Goal: Find contact information: Find contact information

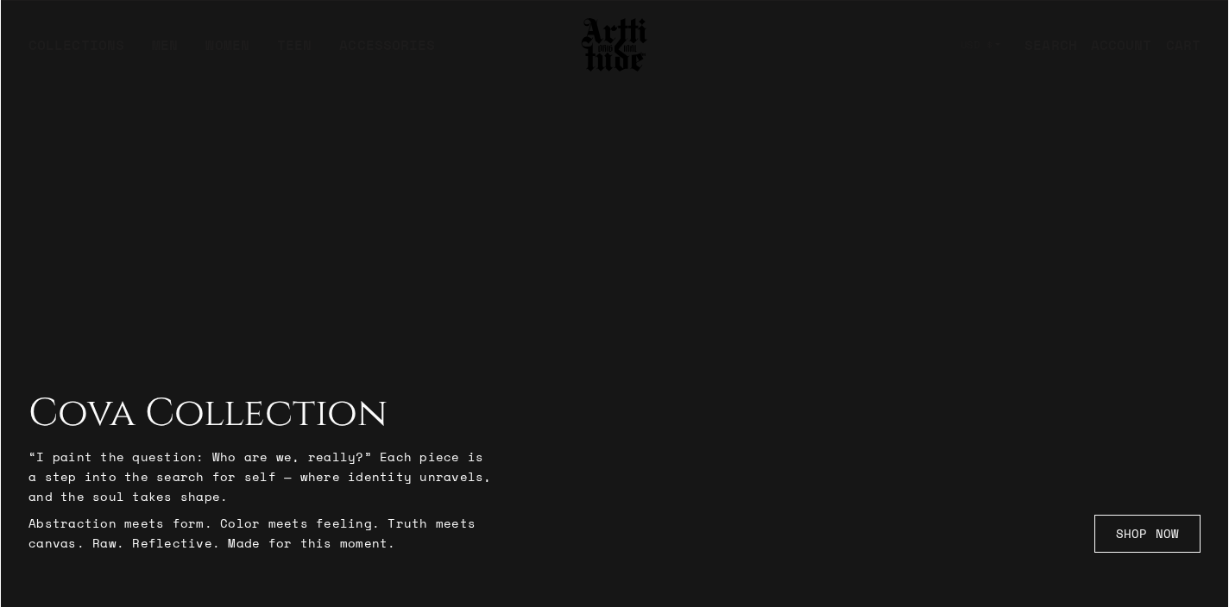
scroll to position [2786, 0]
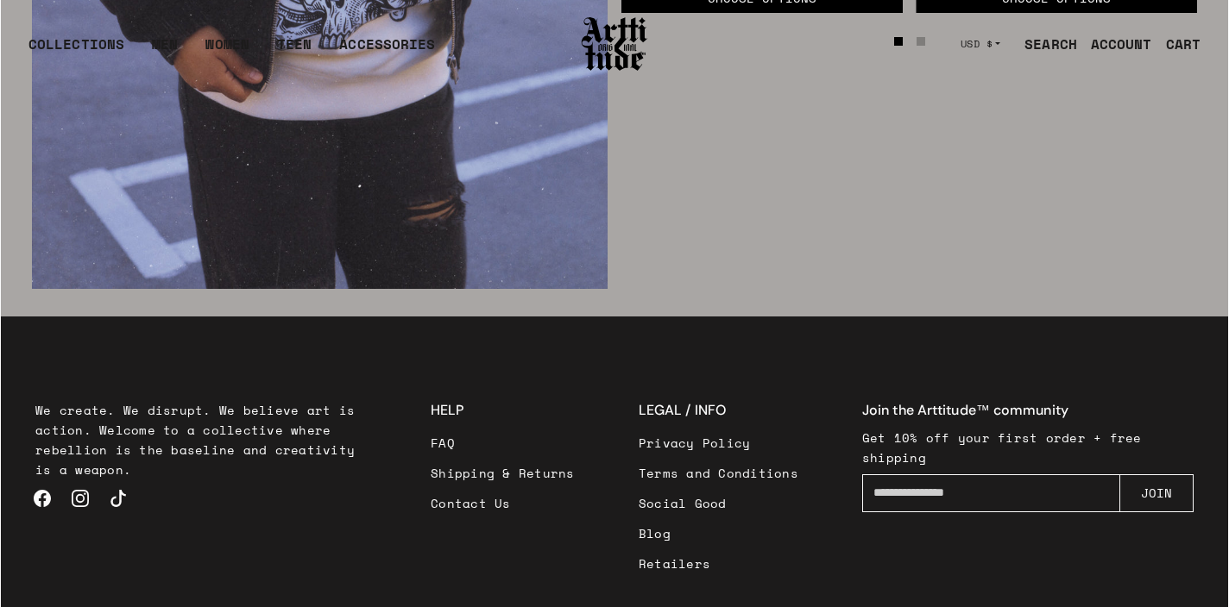
click at [658, 473] on link "Terms and Conditions" at bounding box center [718, 473] width 160 height 30
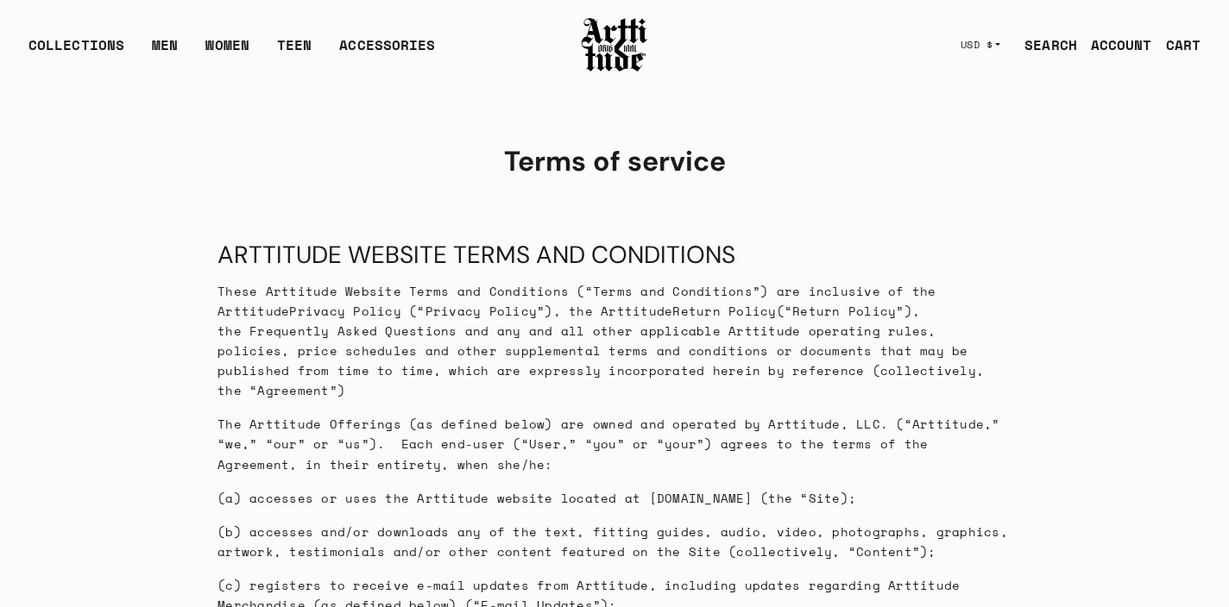
scroll to position [3946, 0]
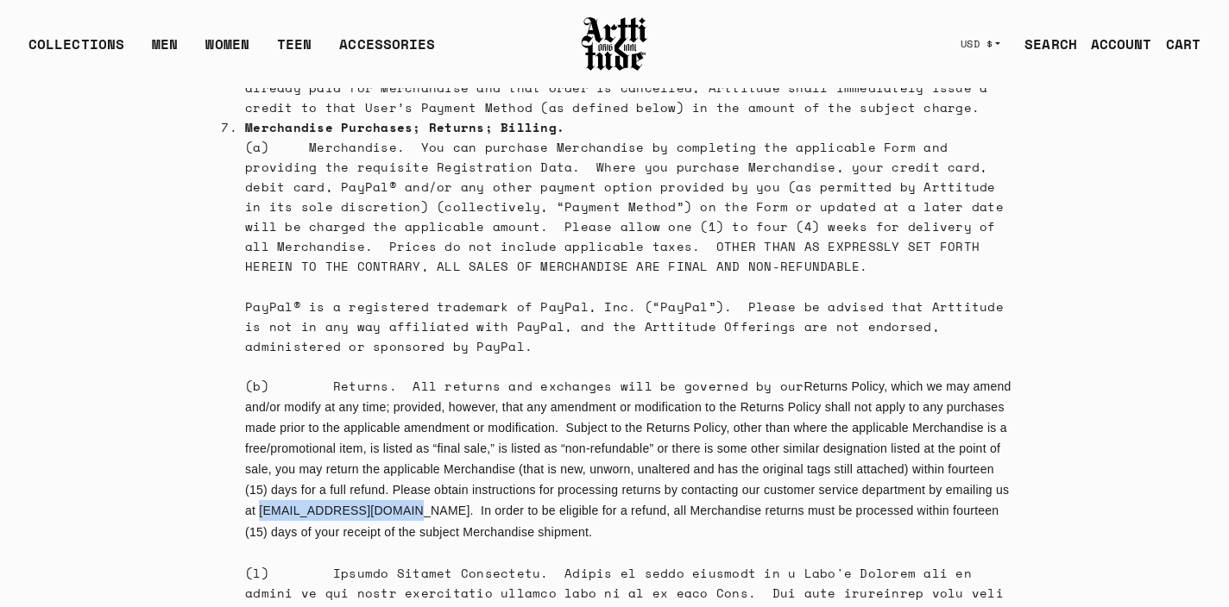
drag, startPoint x: 685, startPoint y: 305, endPoint x: 544, endPoint y: 307, distance: 141.5
click at [544, 380] on span ", which we may amend and/or modify at any time; provided, however, that any ame…" at bounding box center [628, 460] width 766 height 160
copy span "[EMAIL_ADDRESS][DOMAIN_NAME]"
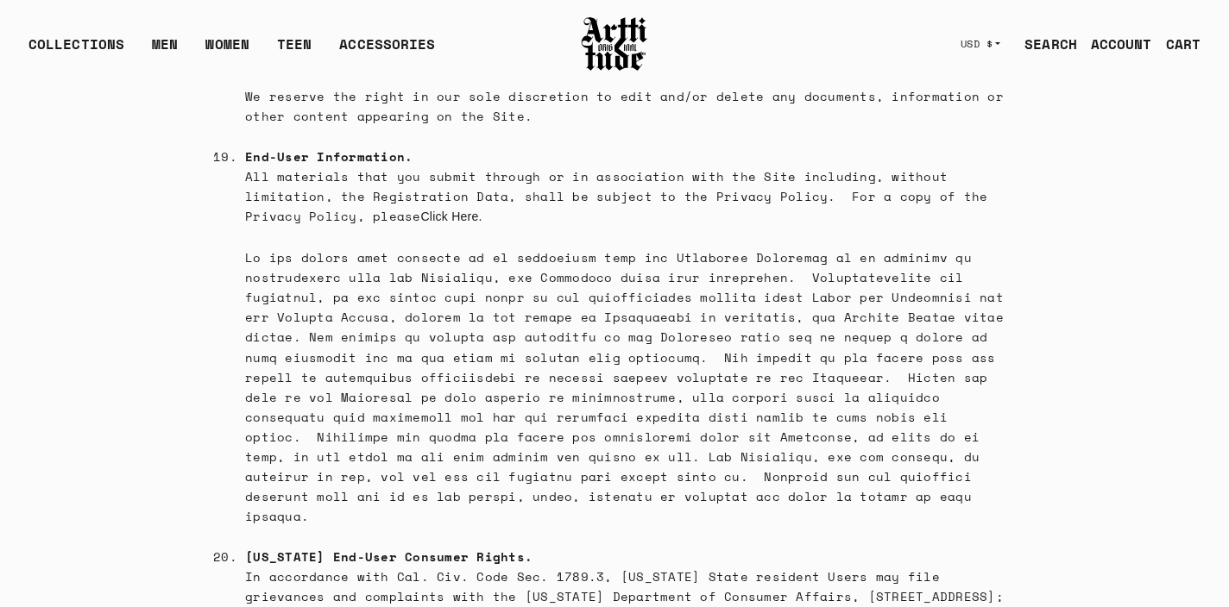
scroll to position [11327, 0]
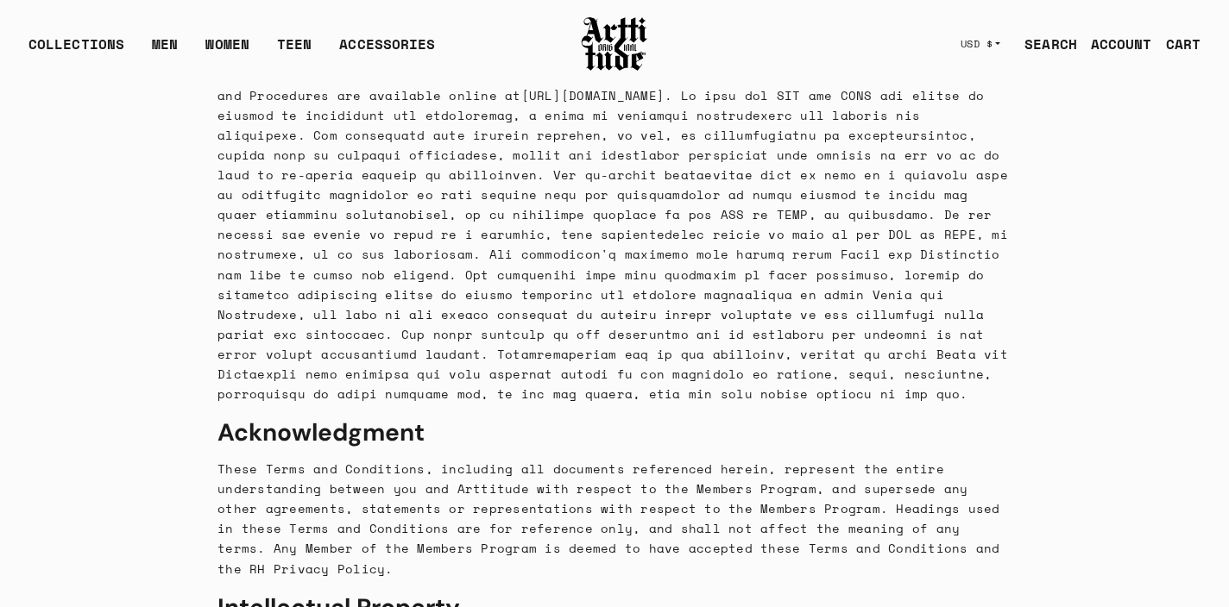
copy div "support@arttitude.us"
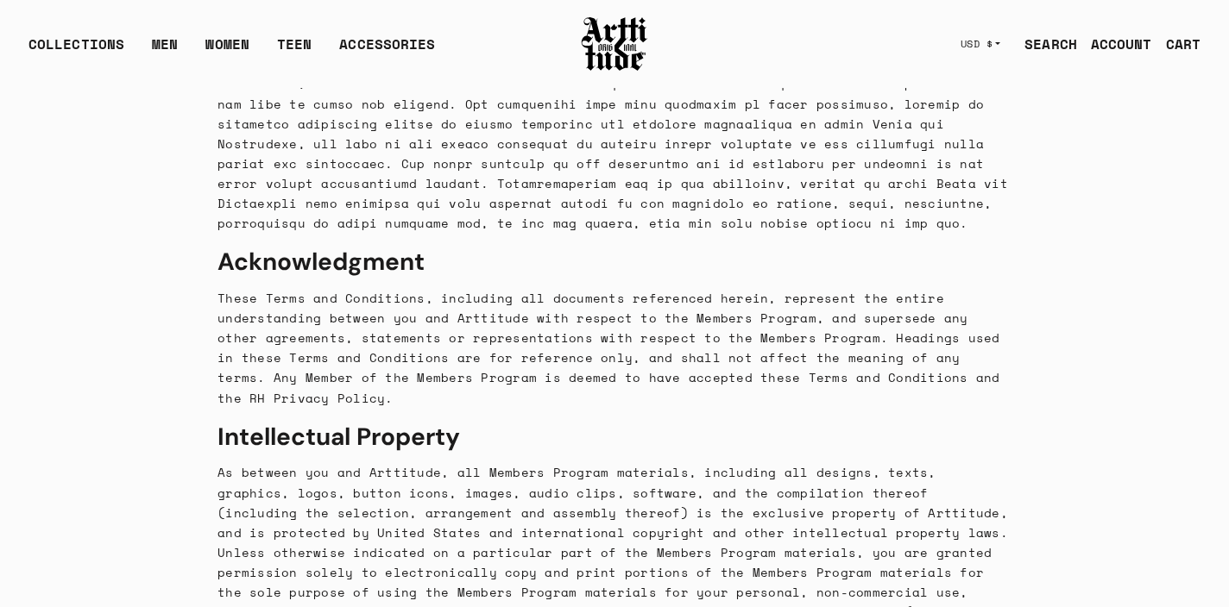
scroll to position [11509, 0]
